Goal: Transaction & Acquisition: Purchase product/service

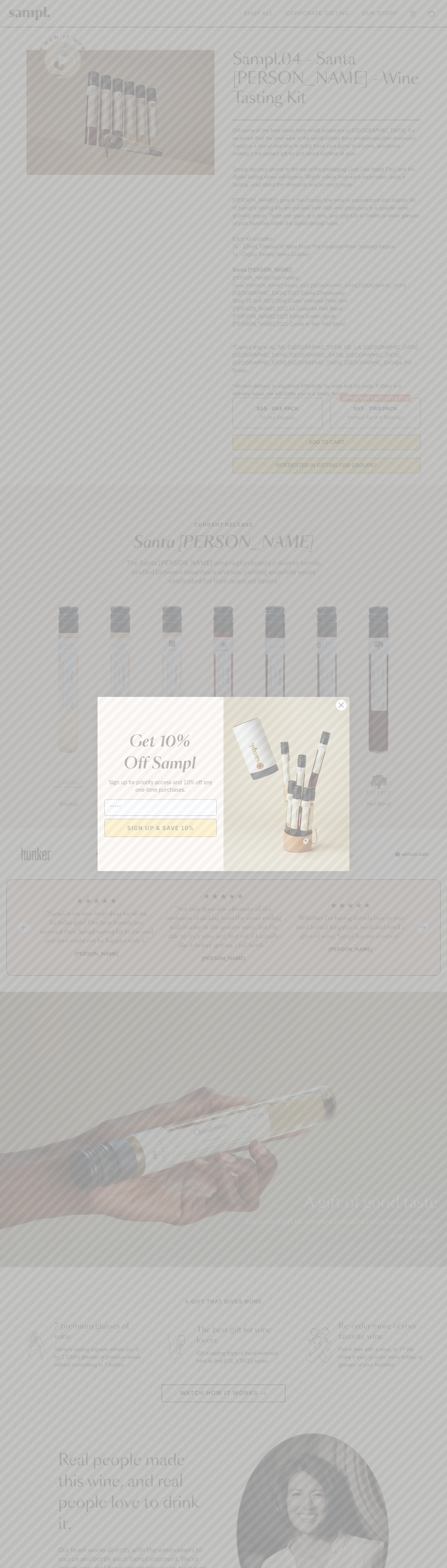
click at [341, 705] on icon "Close dialog" at bounding box center [341, 705] width 4 height 4
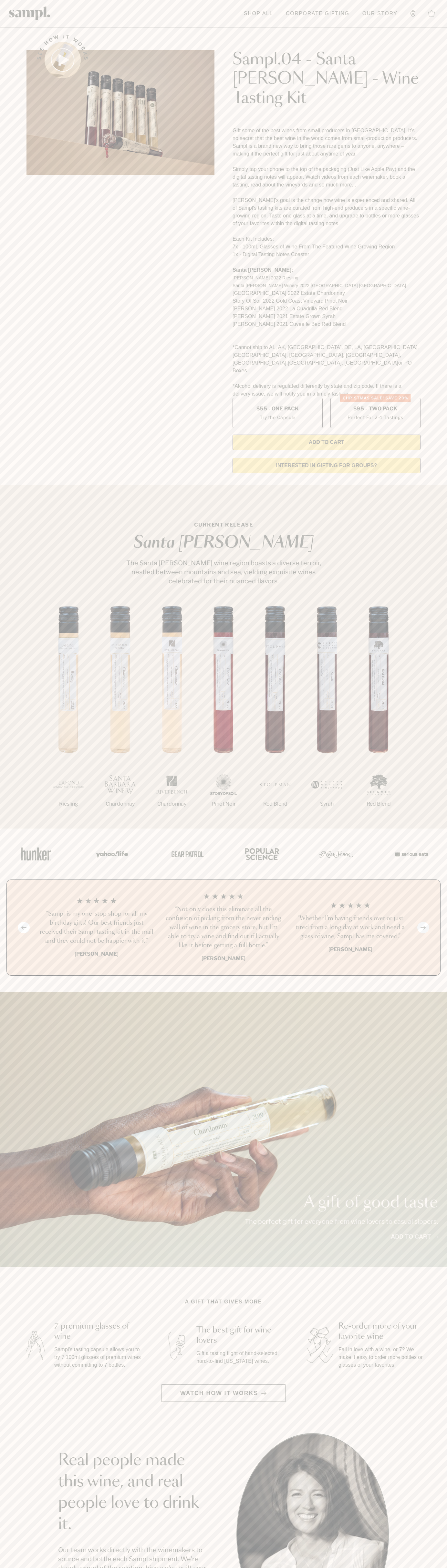
click at [347, 14] on link "Corporate Gifting" at bounding box center [317, 13] width 70 height 14
click at [319, 1567] on html "Skip to main content Toggle navigation menu Shop All Corporate Gifting Our Stor…" at bounding box center [224, 1304] width 447 height 2608
click at [425, 7] on button "Toggle cart sidebar 0" at bounding box center [431, 13] width 13 height 13
click at [375, 398] on label "Christmas SALE! Save 20% $95 - Two Pack Perfect For 2-4 Tastings" at bounding box center [375, 413] width 90 height 30
